Goal: Check status: Check status

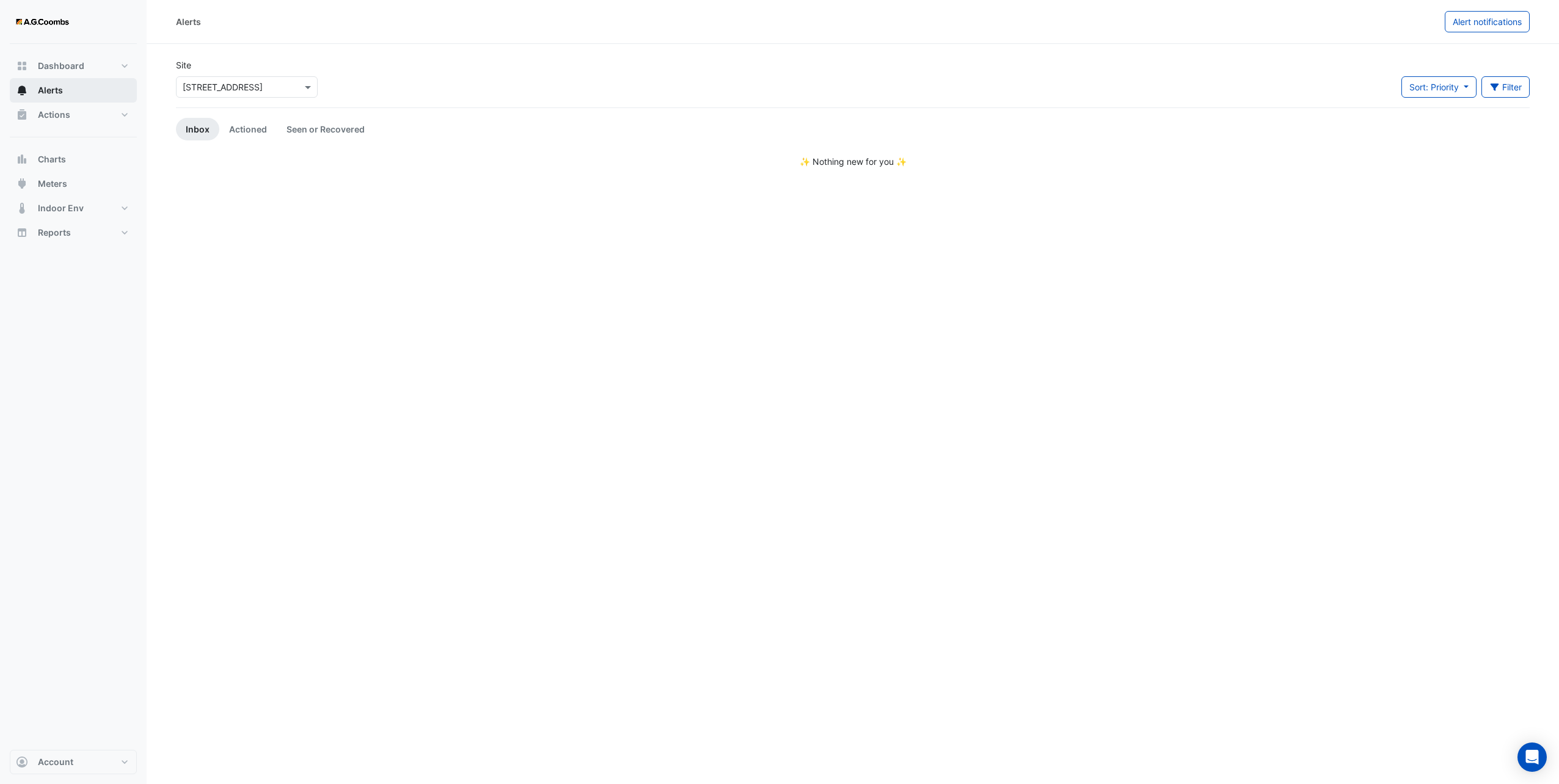
click at [49, 91] on span "Alerts" at bounding box center [50, 91] width 25 height 13
click at [57, 66] on span "Dashboard" at bounding box center [61, 66] width 47 height 13
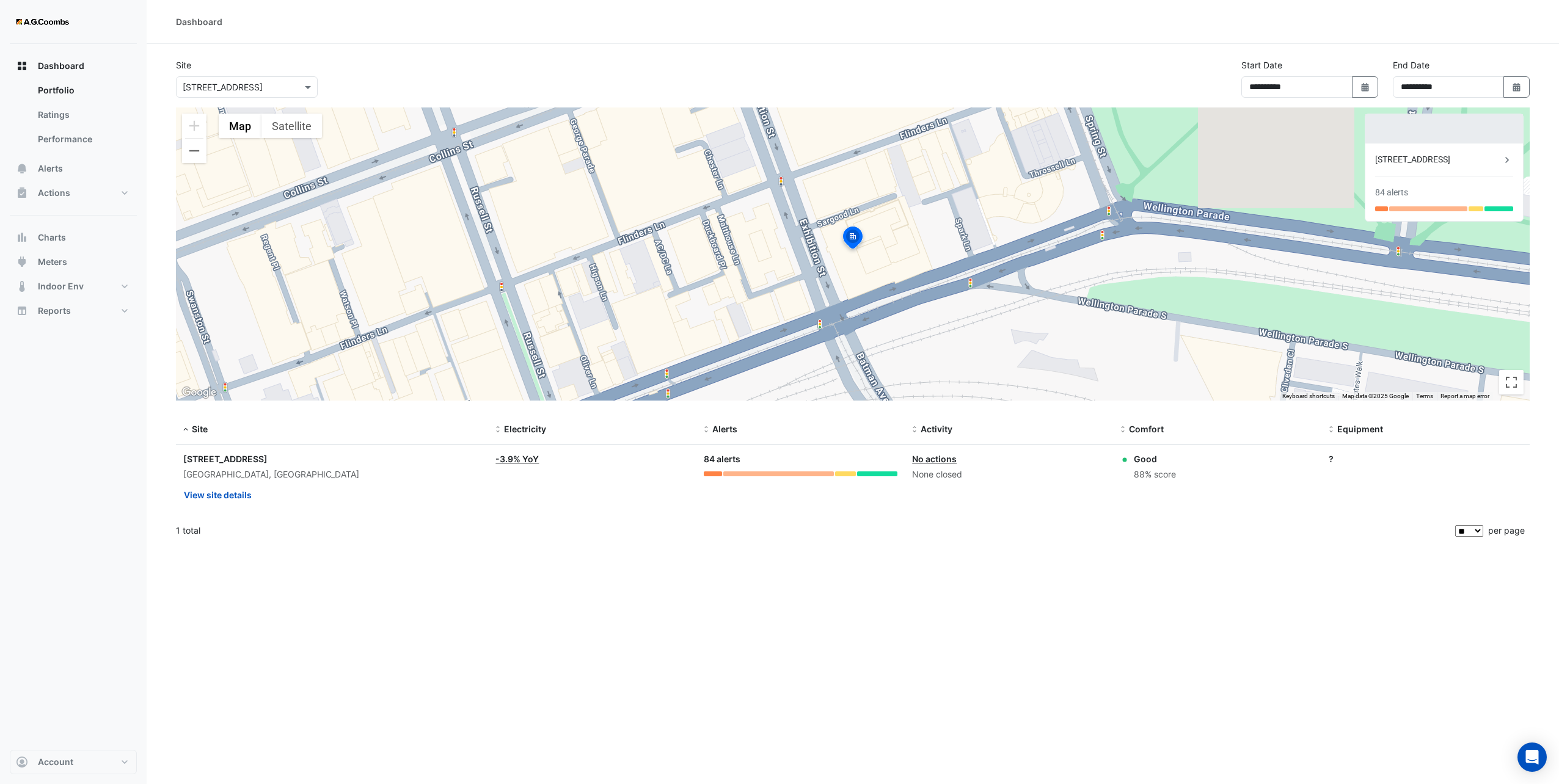
click at [718, 460] on div "84 alerts" at bounding box center [801, 460] width 194 height 14
click at [726, 461] on div "84 alerts" at bounding box center [801, 460] width 194 height 14
click at [727, 461] on div "84 alerts" at bounding box center [801, 460] width 194 height 14
drag, startPoint x: 727, startPoint y: 461, endPoint x: 707, endPoint y: 456, distance: 20.6
click at [707, 458] on div "84 alerts" at bounding box center [801, 460] width 194 height 14
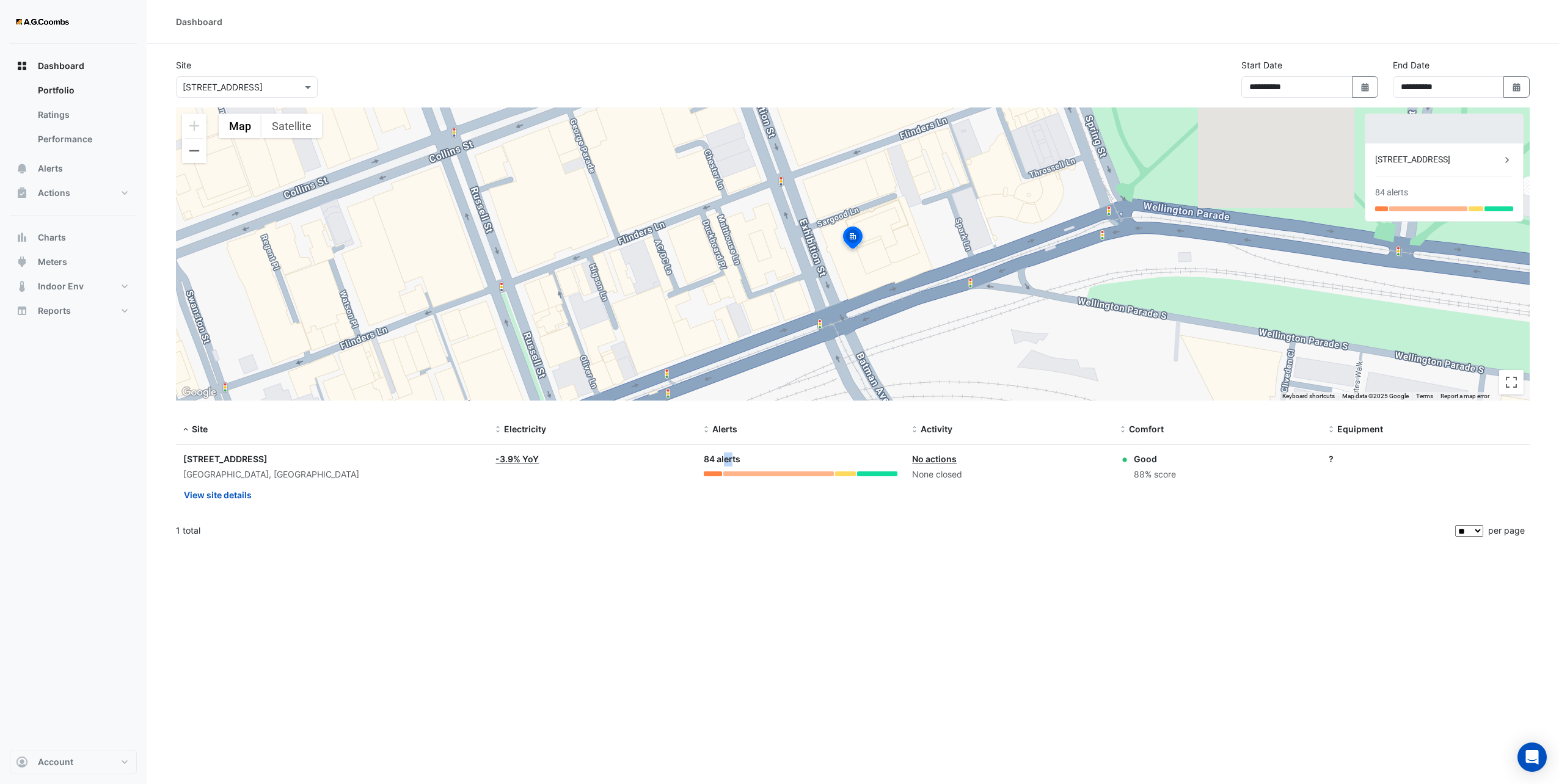
click at [707, 455] on div "84 alerts" at bounding box center [801, 460] width 194 height 14
click at [240, 493] on button "View site details" at bounding box center [218, 495] width 69 height 22
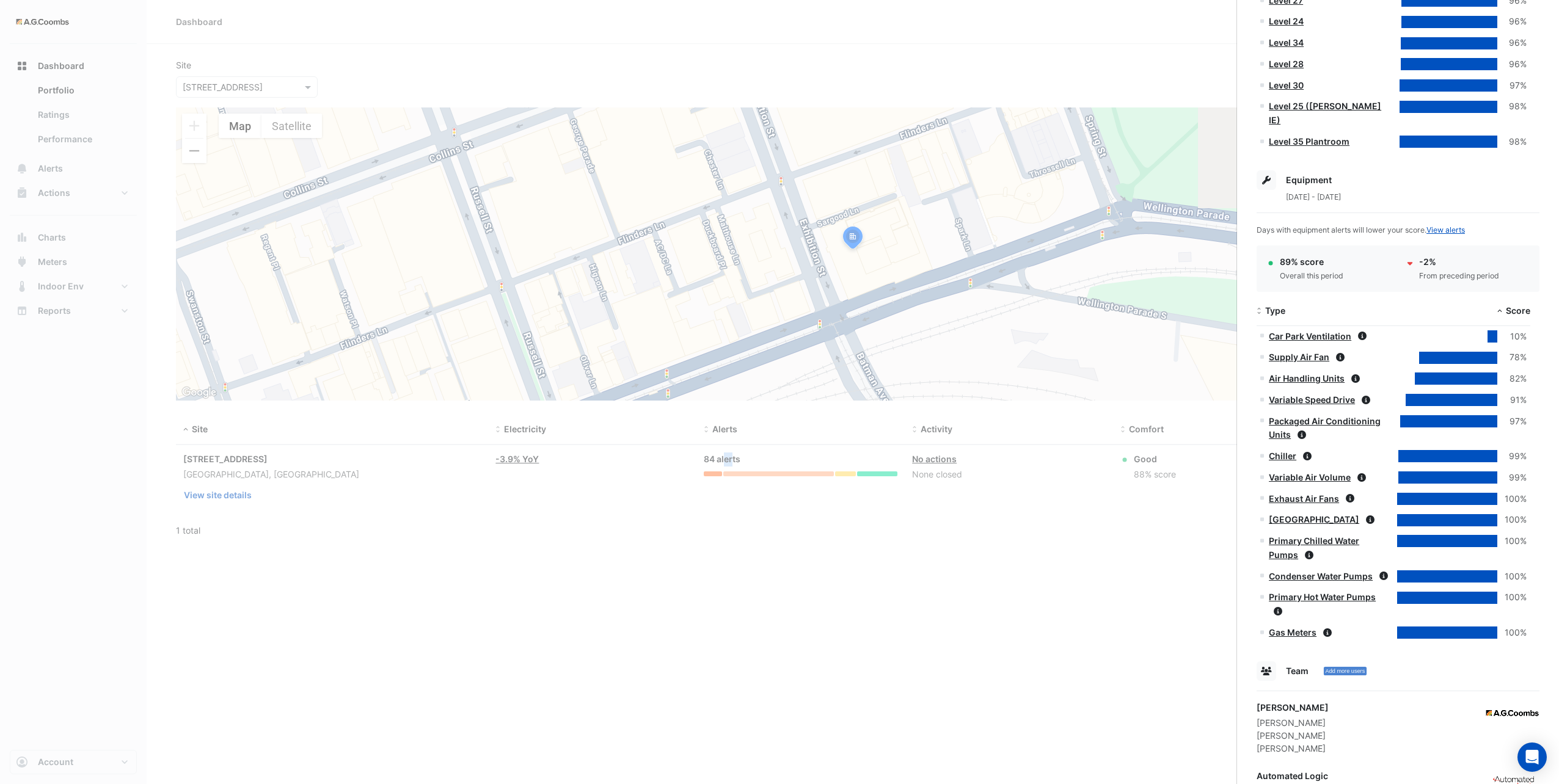
scroll to position [825, 0]
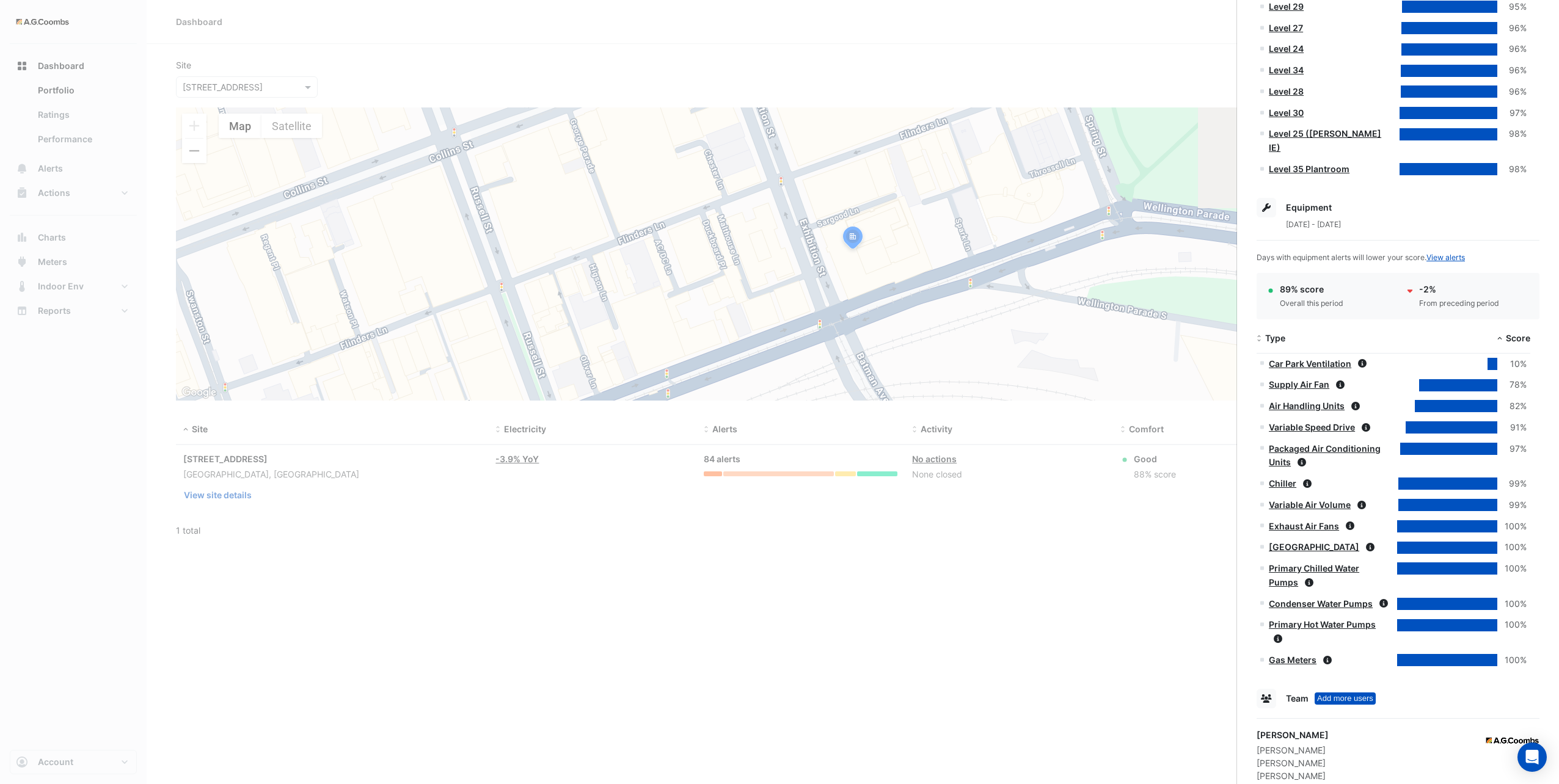
click at [1318, 598] on link "Condenser Water Pumps" at bounding box center [1320, 603] width 104 height 10
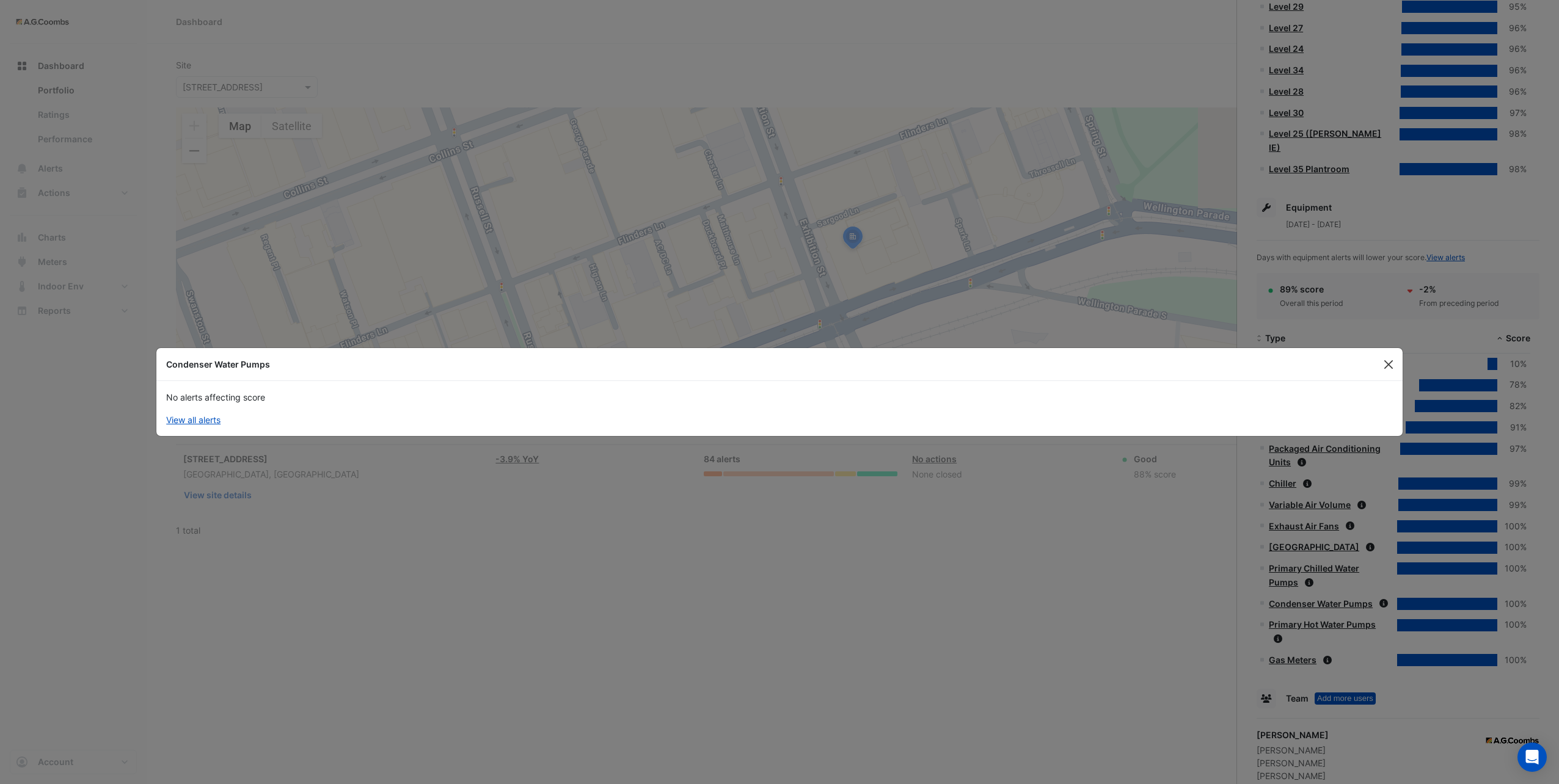
click at [1388, 361] on button "Close" at bounding box center [1388, 365] width 18 height 18
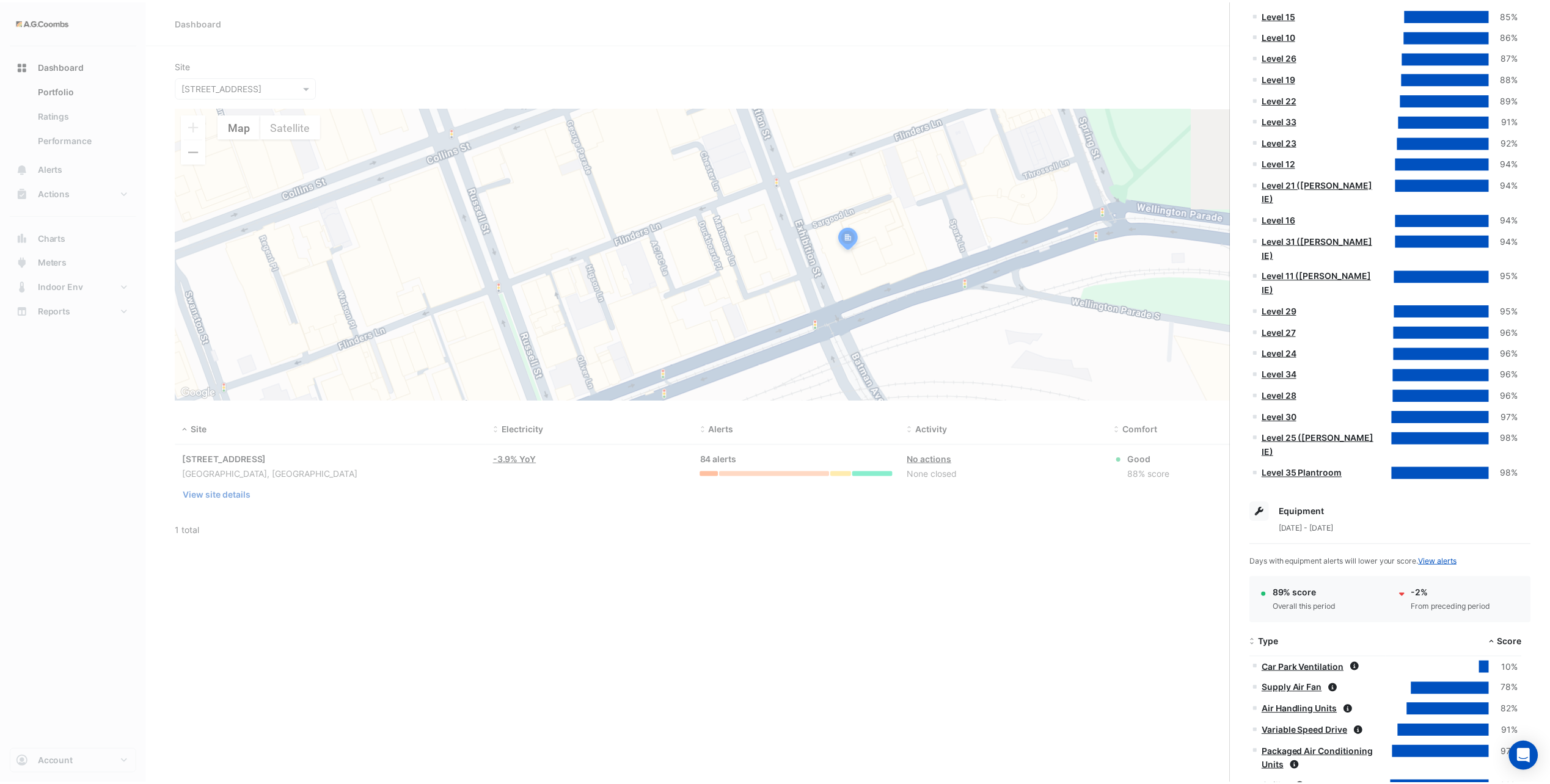
scroll to position [520, 0]
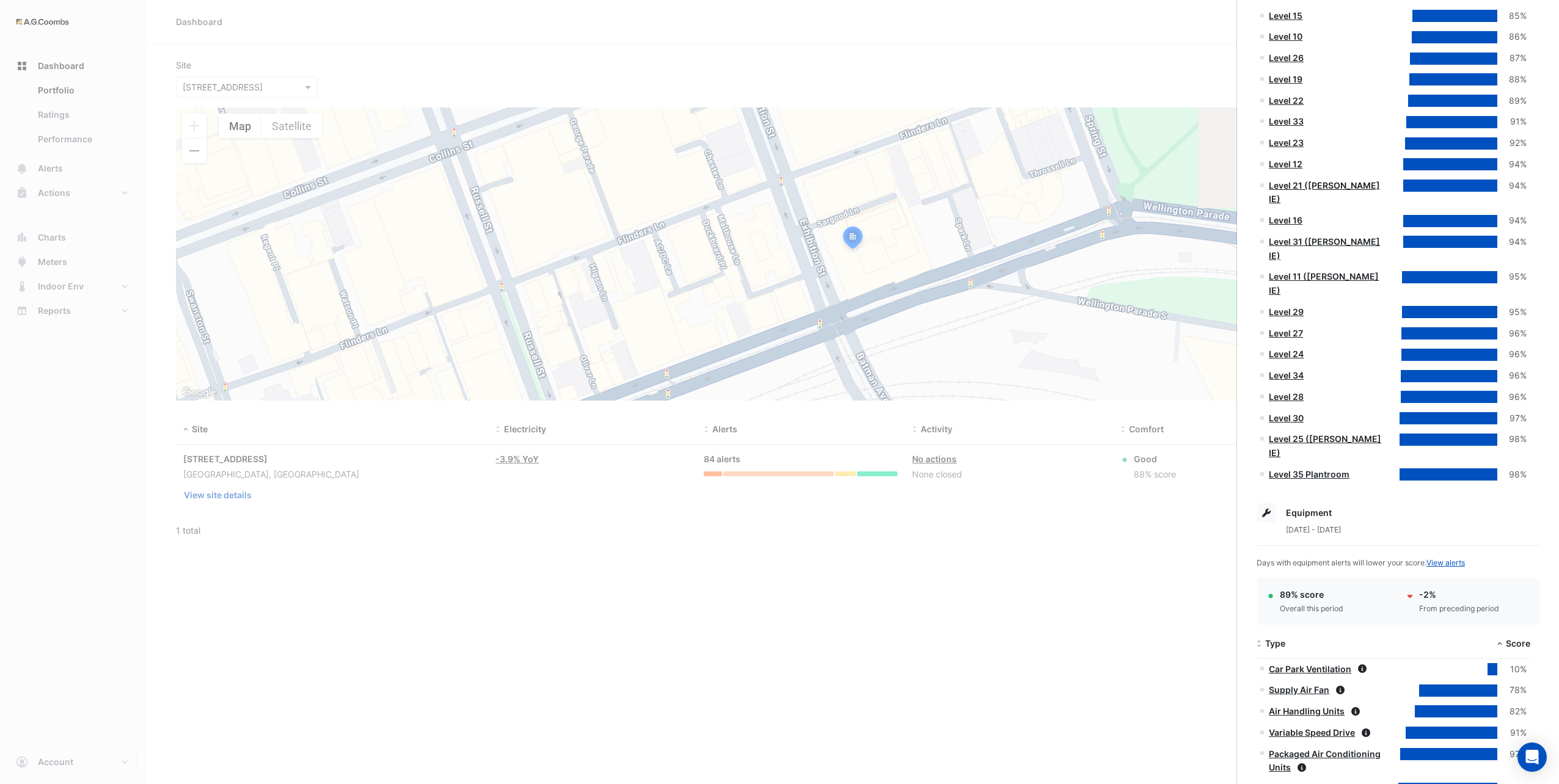
click at [1291, 180] on link "Level 21 ([PERSON_NAME] IE)" at bounding box center [1324, 192] width 111 height 24
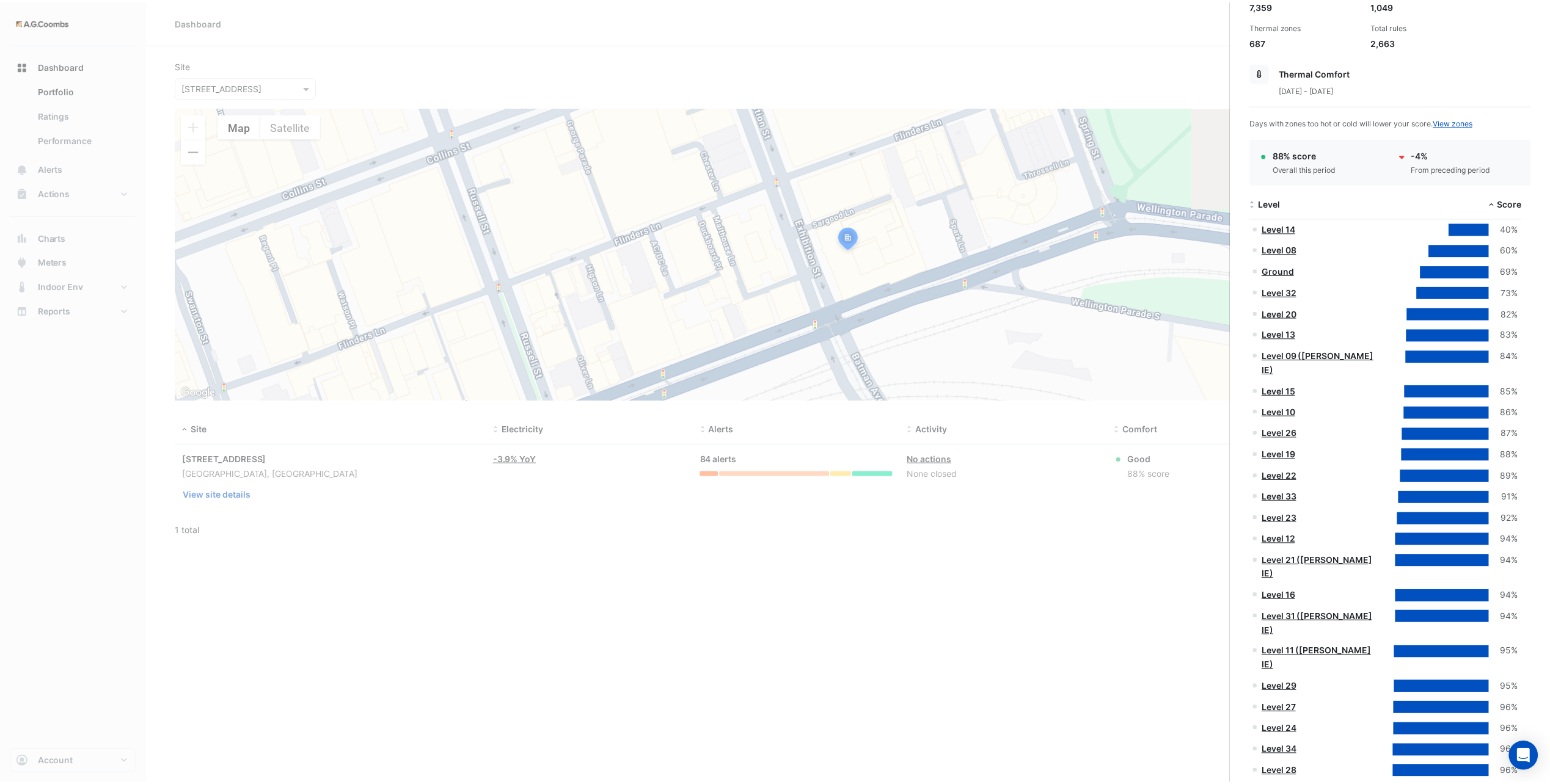
scroll to position [183, 0]
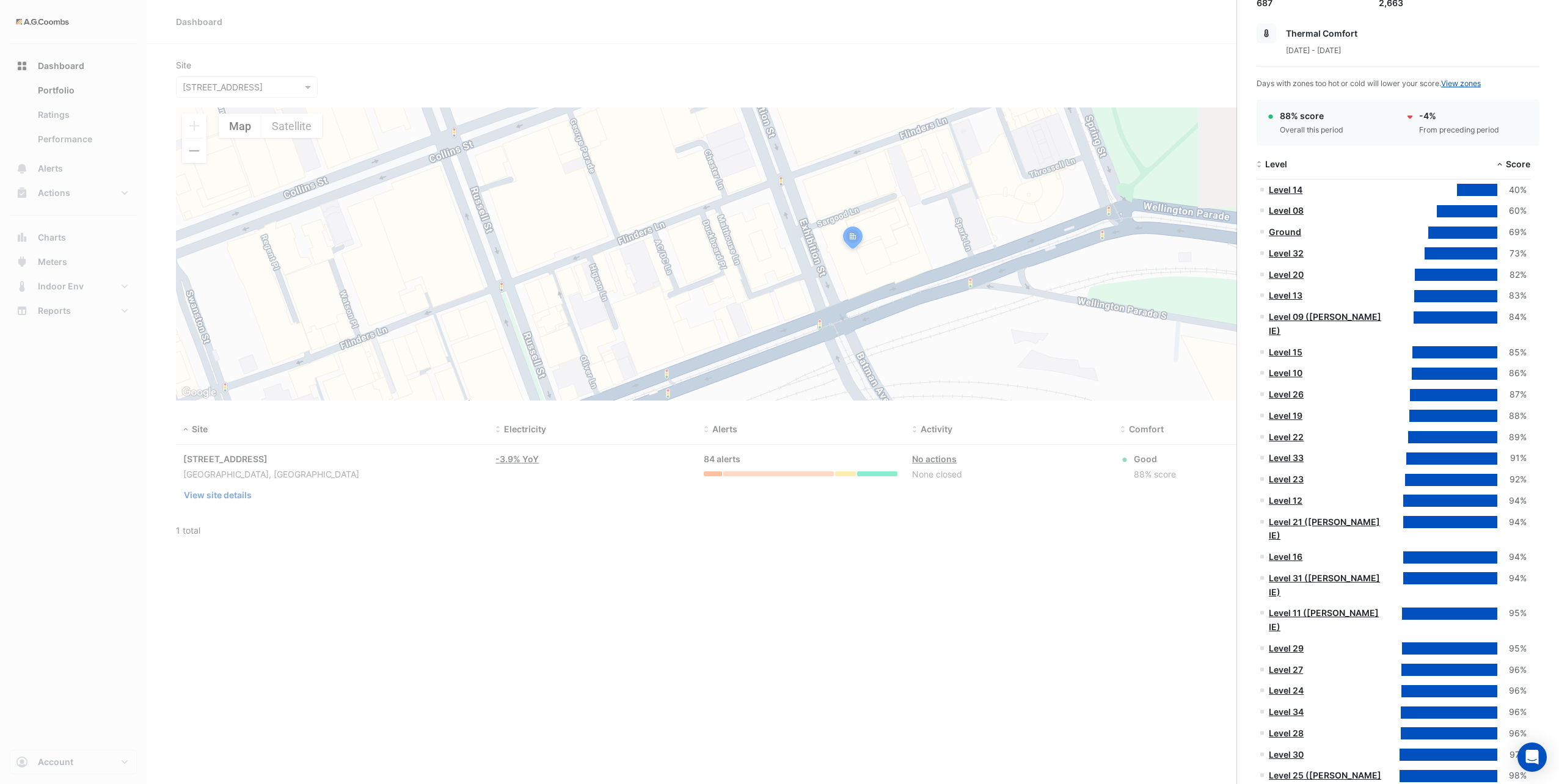
click at [1294, 206] on link "Level 08" at bounding box center [1286, 210] width 35 height 10
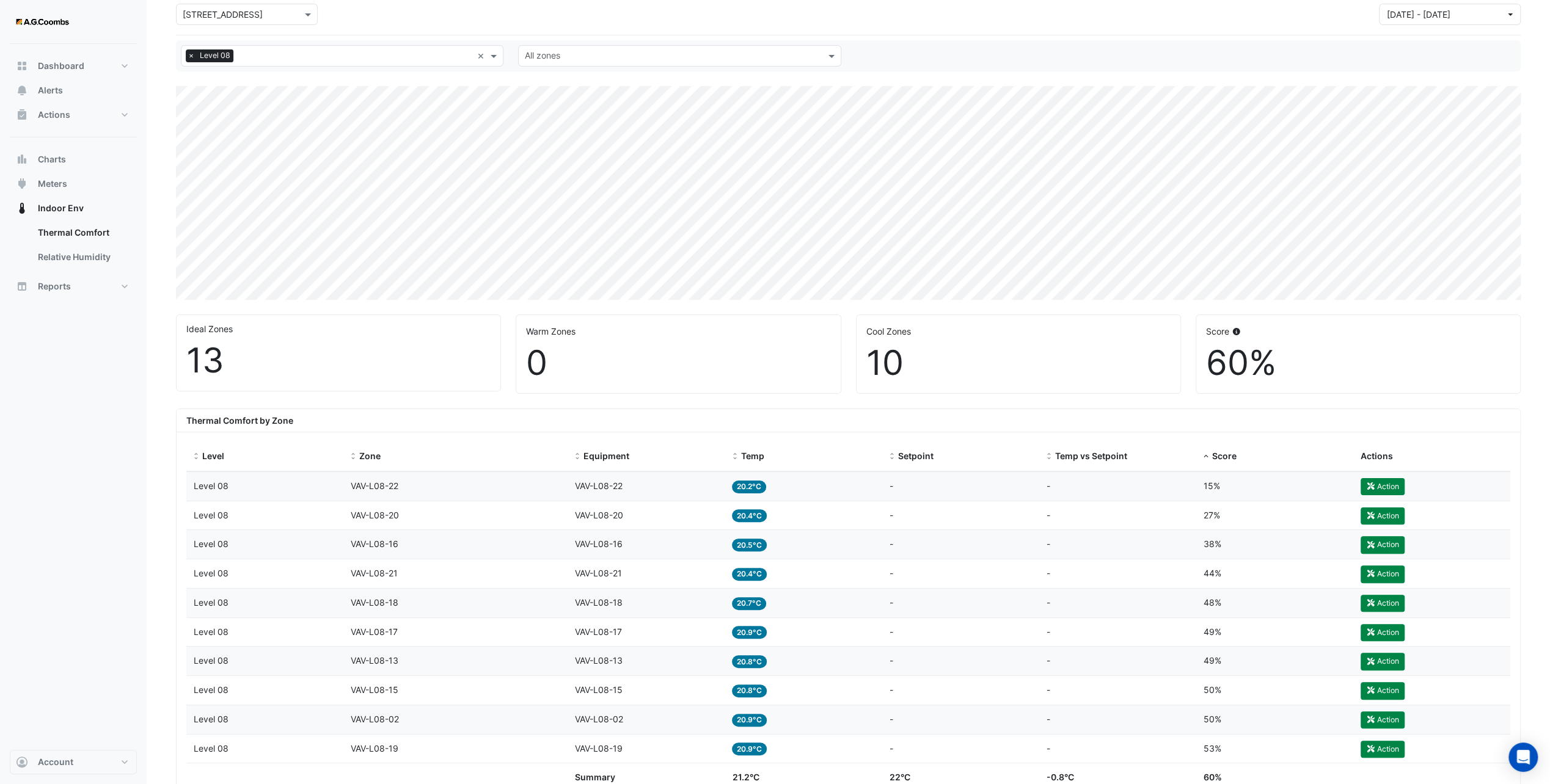
scroll to position [71, 0]
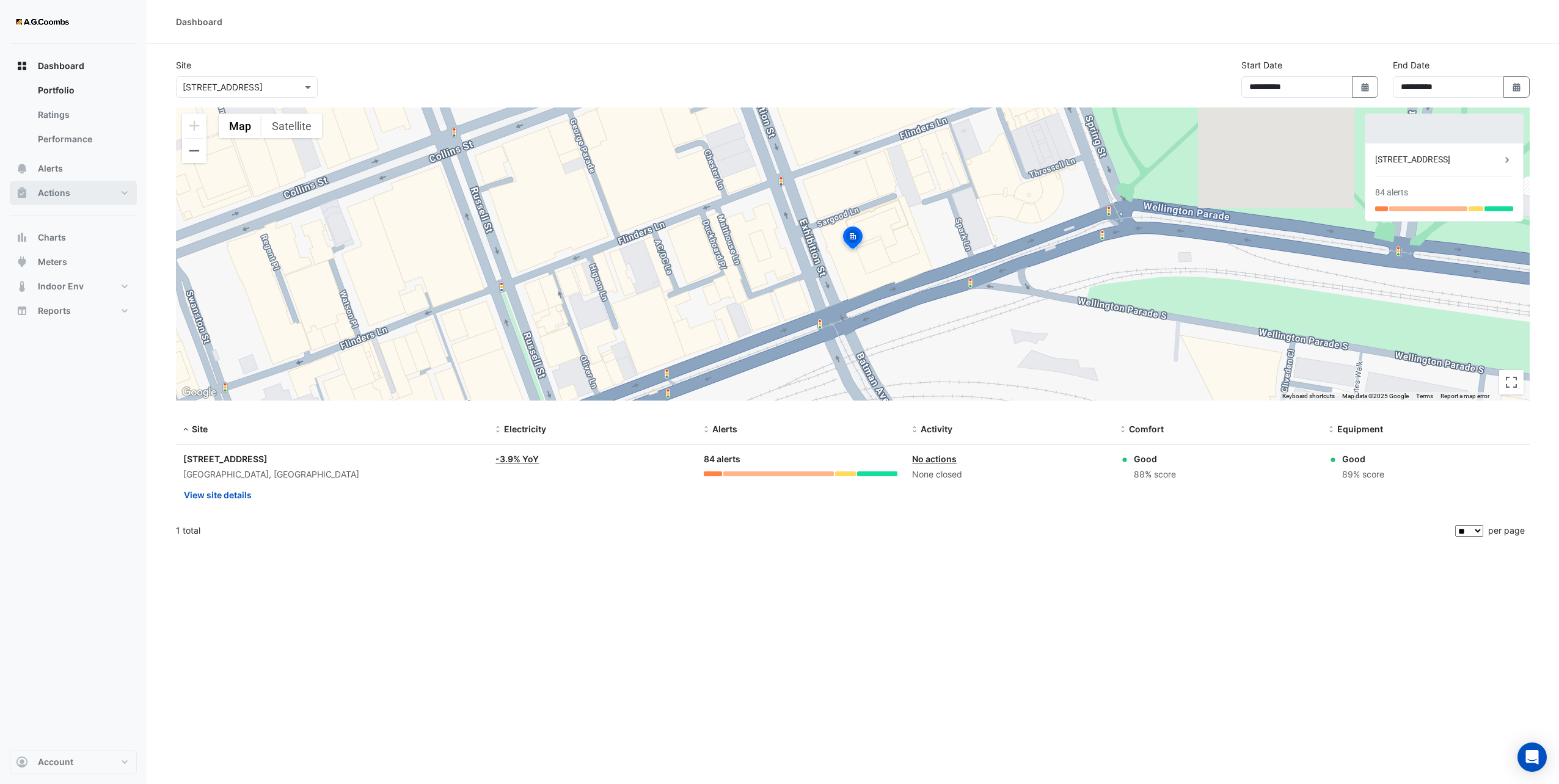
click at [59, 194] on span "Actions" at bounding box center [54, 193] width 32 height 13
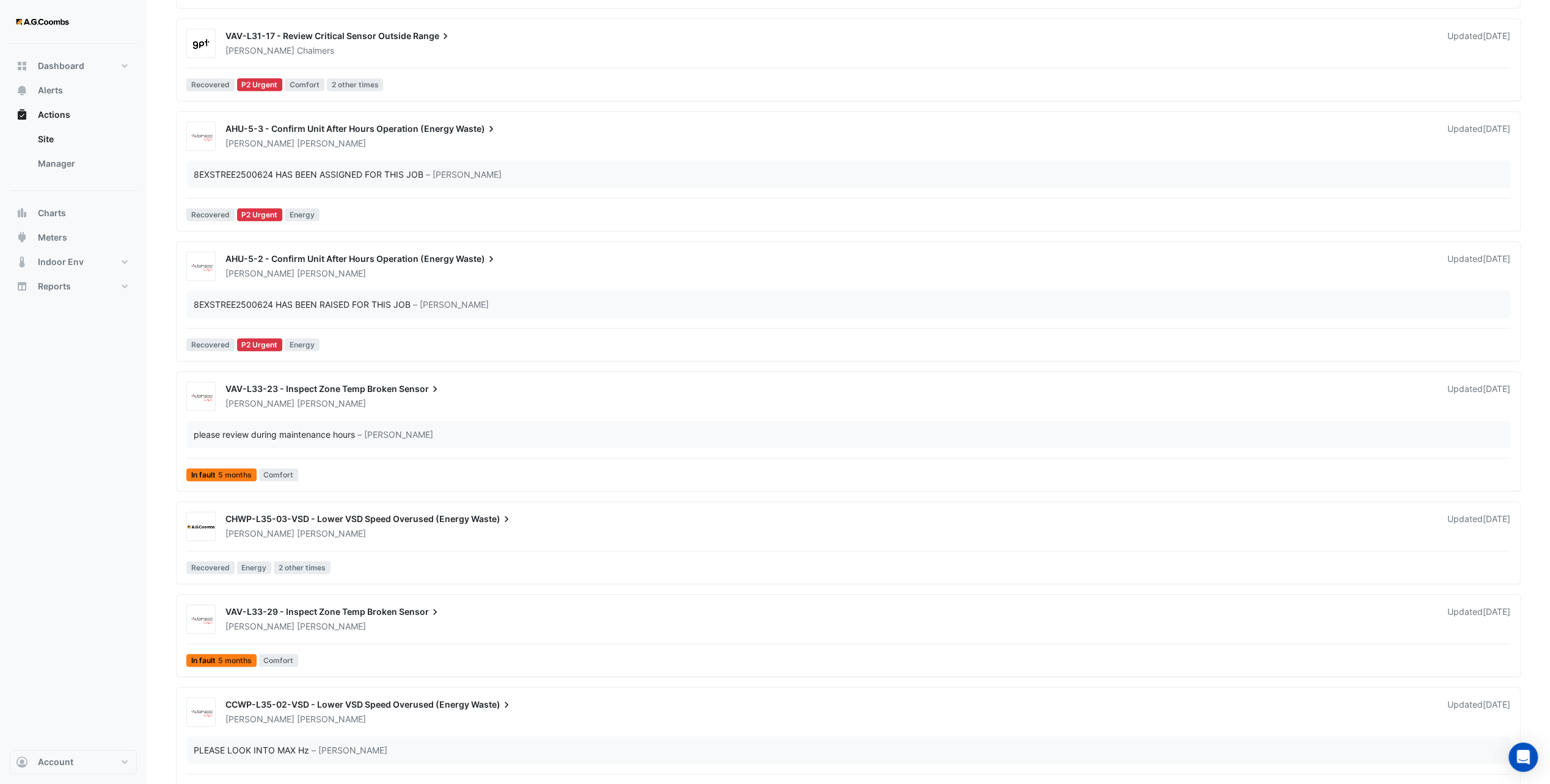
scroll to position [608, 0]
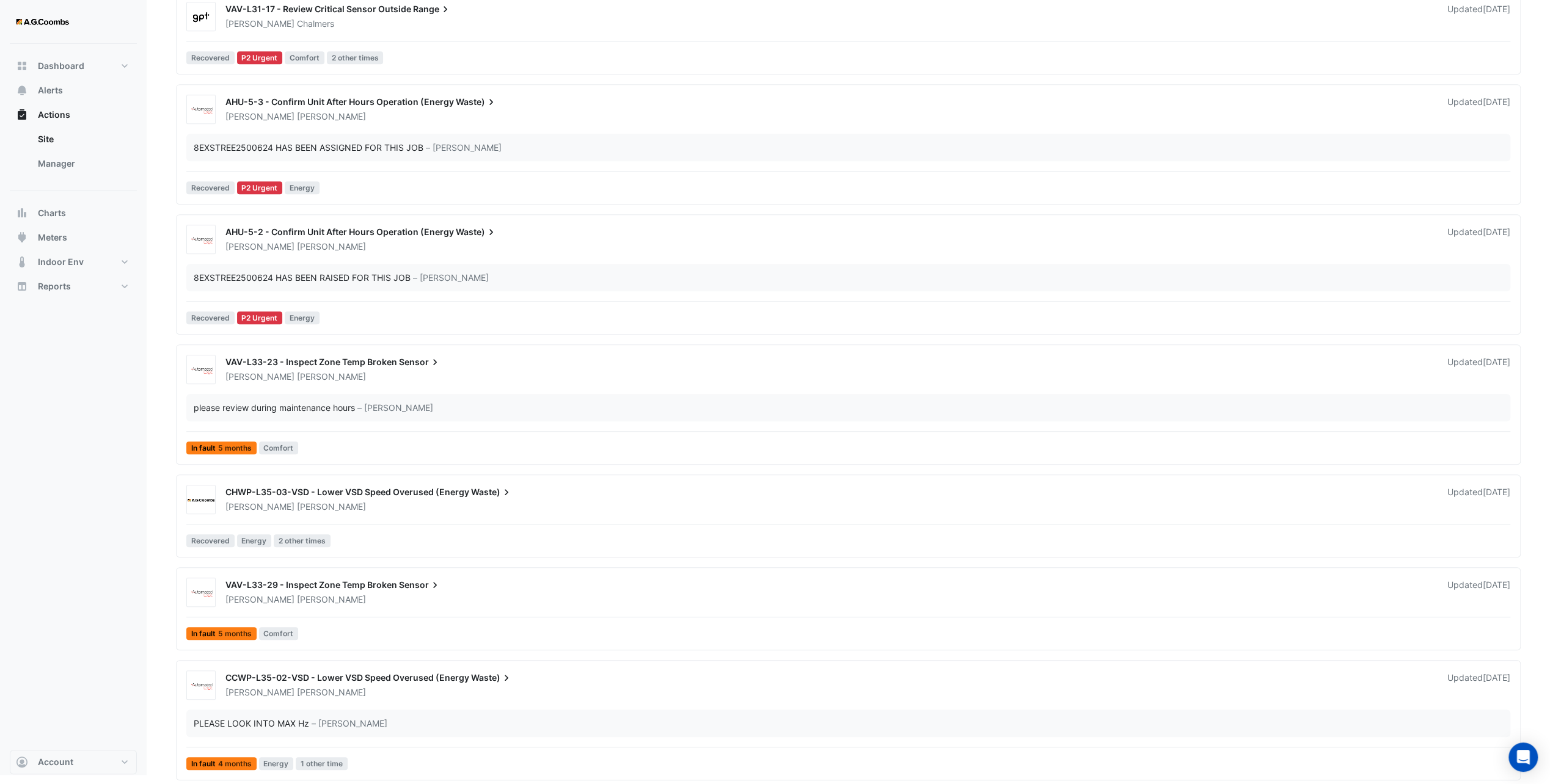
click at [251, 490] on span "CHWP-L35-03-VSD - Lower VSD Speed Overused (Energy" at bounding box center [347, 492] width 243 height 10
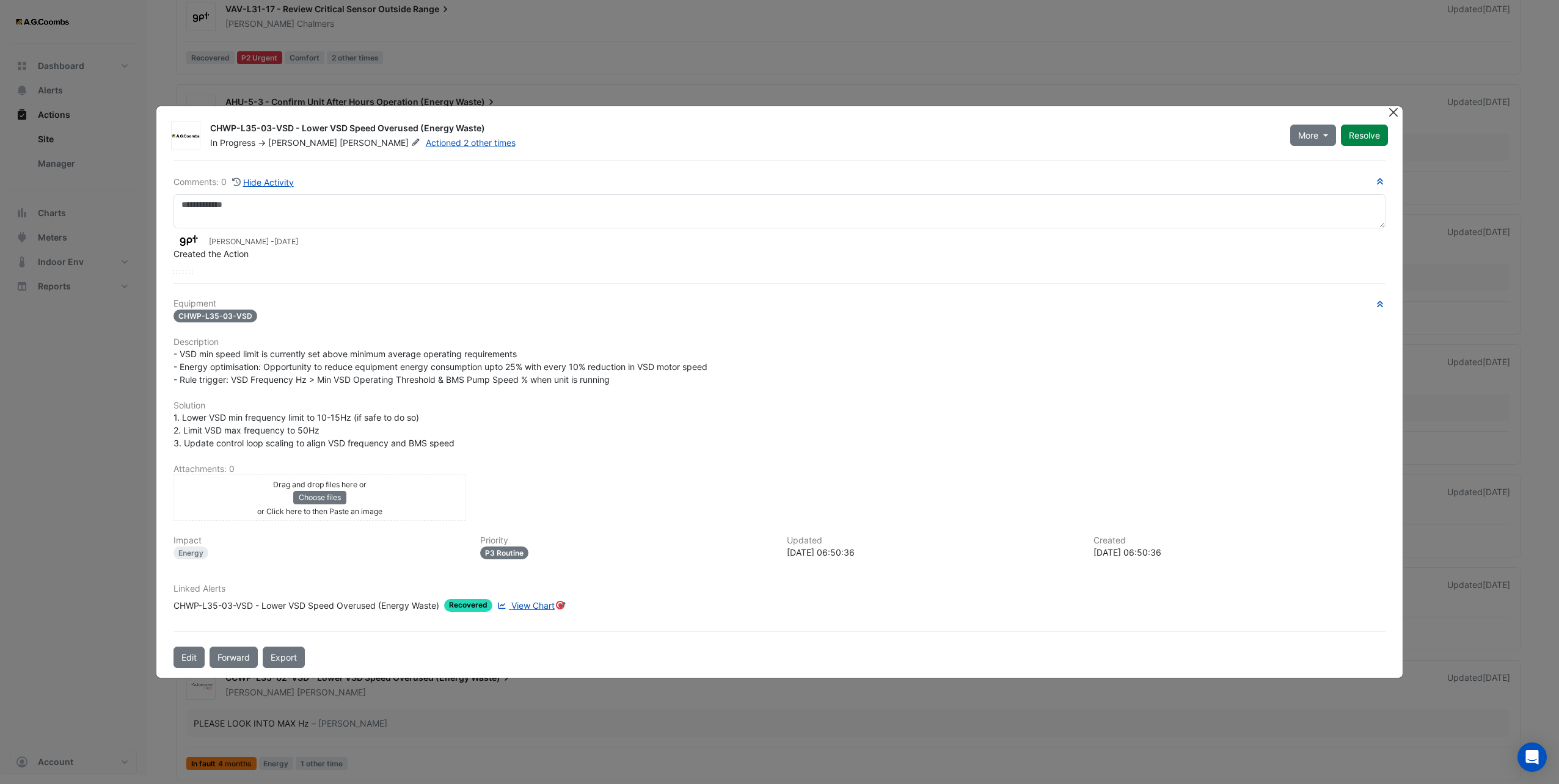
click at [1399, 115] on button "Close" at bounding box center [1394, 112] width 13 height 13
